Goal: Information Seeking & Learning: Learn about a topic

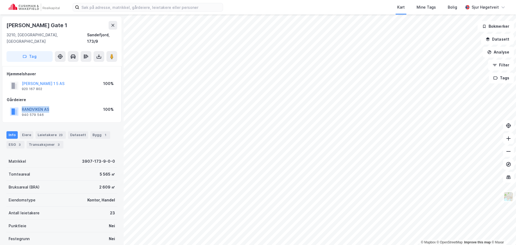
drag, startPoint x: 67, startPoint y: 104, endPoint x: 22, endPoint y: 101, distance: 45.5
click at [22, 105] on div "RANDVIKEN AS 940 579 546 100%" at bounding box center [62, 111] width 110 height 13
copy button "RANDVIKEN AS"
